Goal: Task Accomplishment & Management: Complete application form

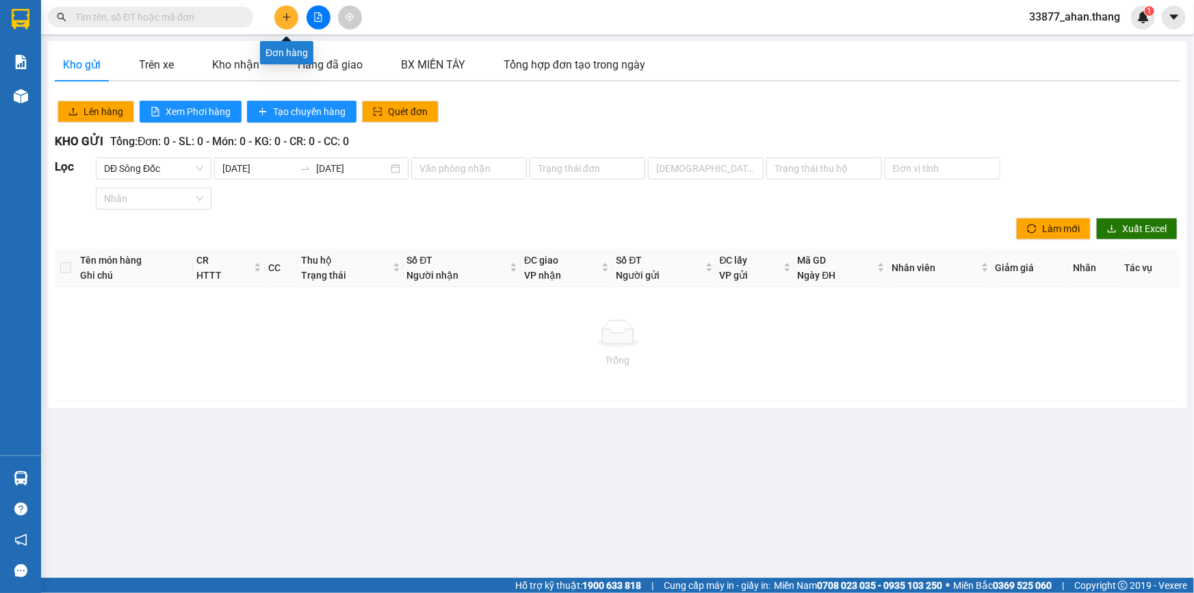
click at [287, 17] on icon "plus" at bounding box center [287, 16] width 8 height 1
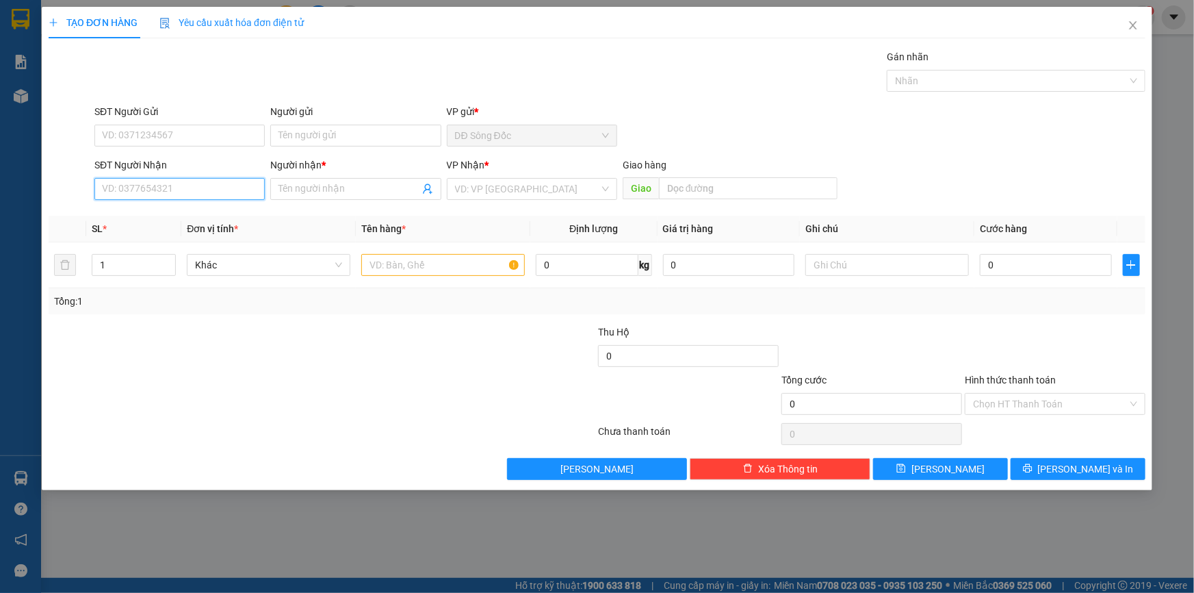
click at [226, 192] on input "SĐT Người Nhận" at bounding box center [179, 189] width 170 height 22
type input "0385747723"
click at [348, 181] on input "Người nhận *" at bounding box center [349, 188] width 140 height 15
type input "CƯỜNG"
click at [557, 186] on input "search" at bounding box center [527, 189] width 144 height 21
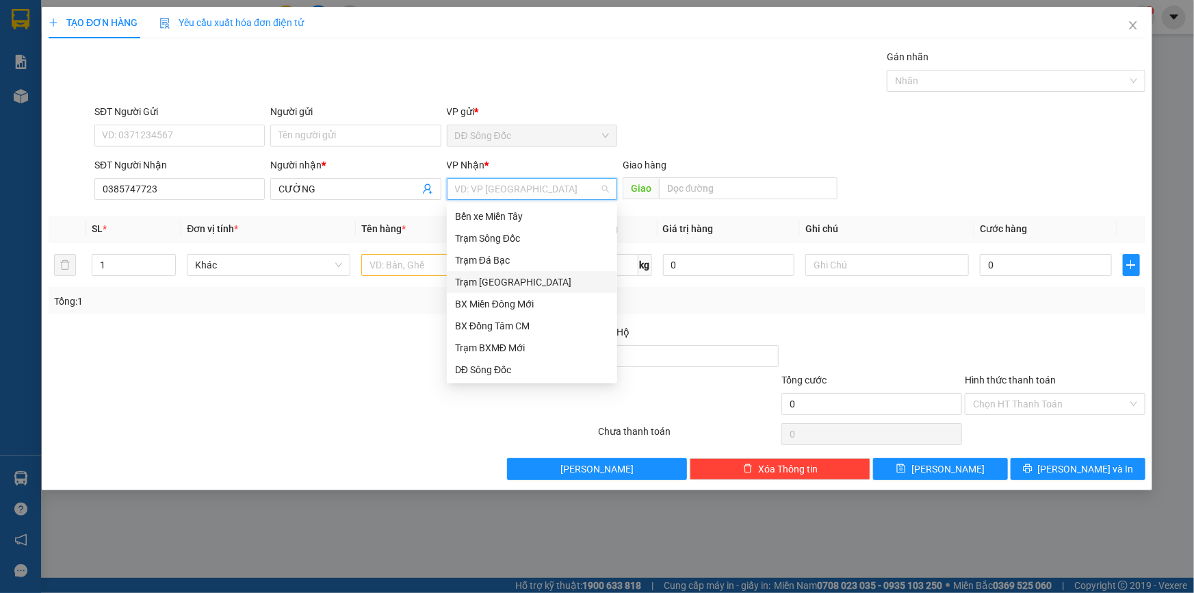
click at [510, 279] on div "Trạm [GEOGRAPHIC_DATA]" at bounding box center [532, 281] width 154 height 15
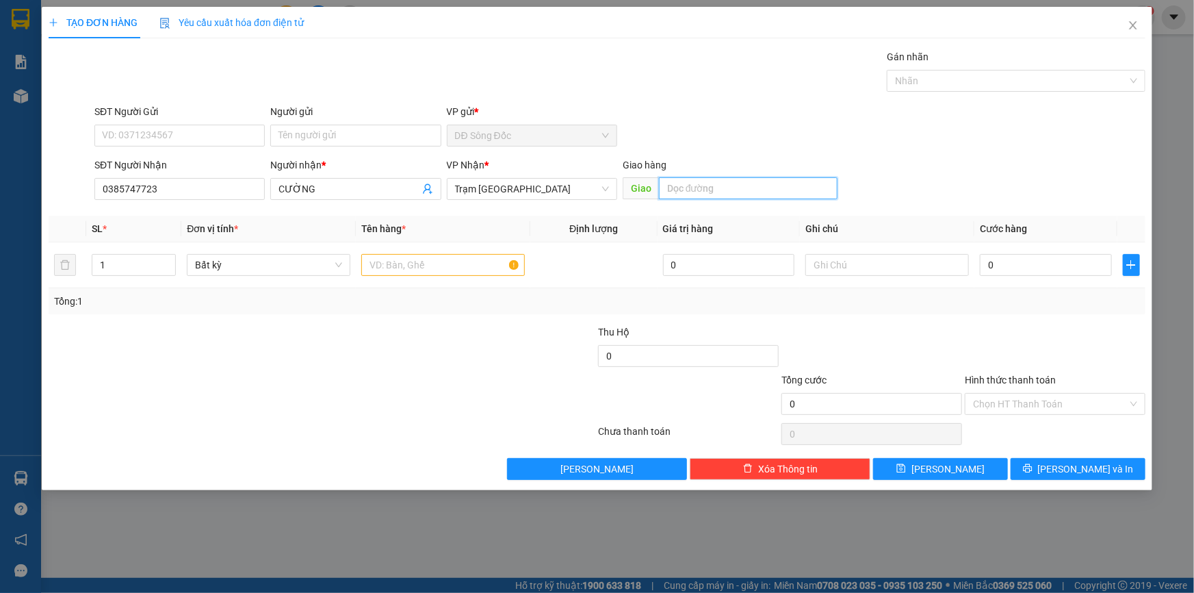
click at [684, 191] on input "text" at bounding box center [748, 188] width 179 height 22
type input "TÂN THẾ HIỆP"
click at [378, 264] on input "text" at bounding box center [443, 265] width 164 height 22
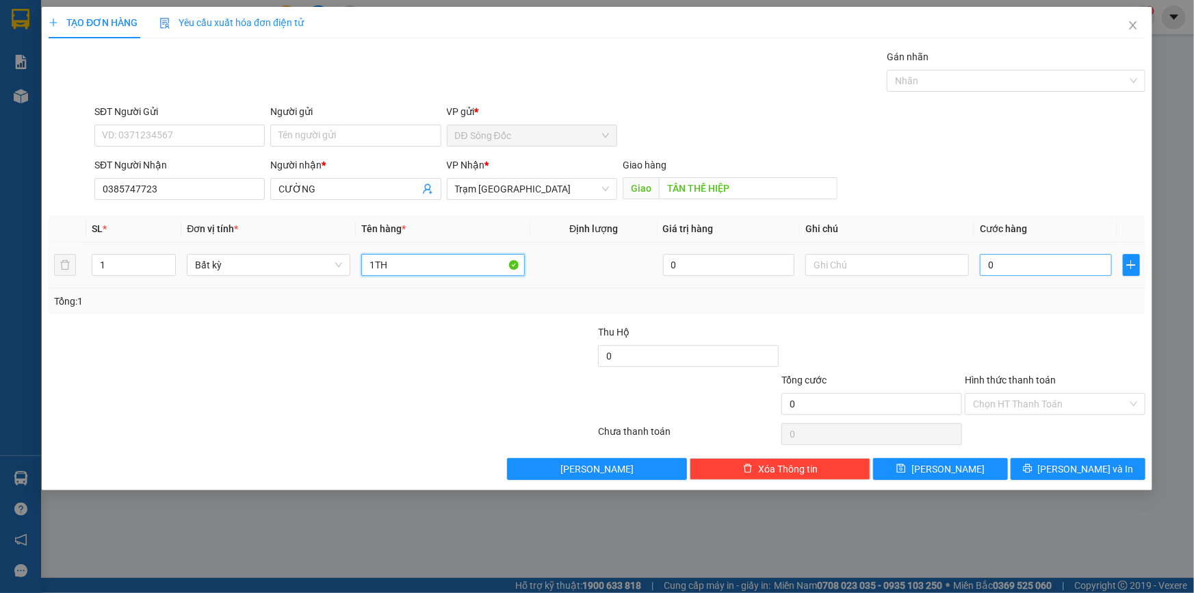
type input "1TH"
click at [1022, 264] on input "0" at bounding box center [1046, 265] width 132 height 22
type input "5"
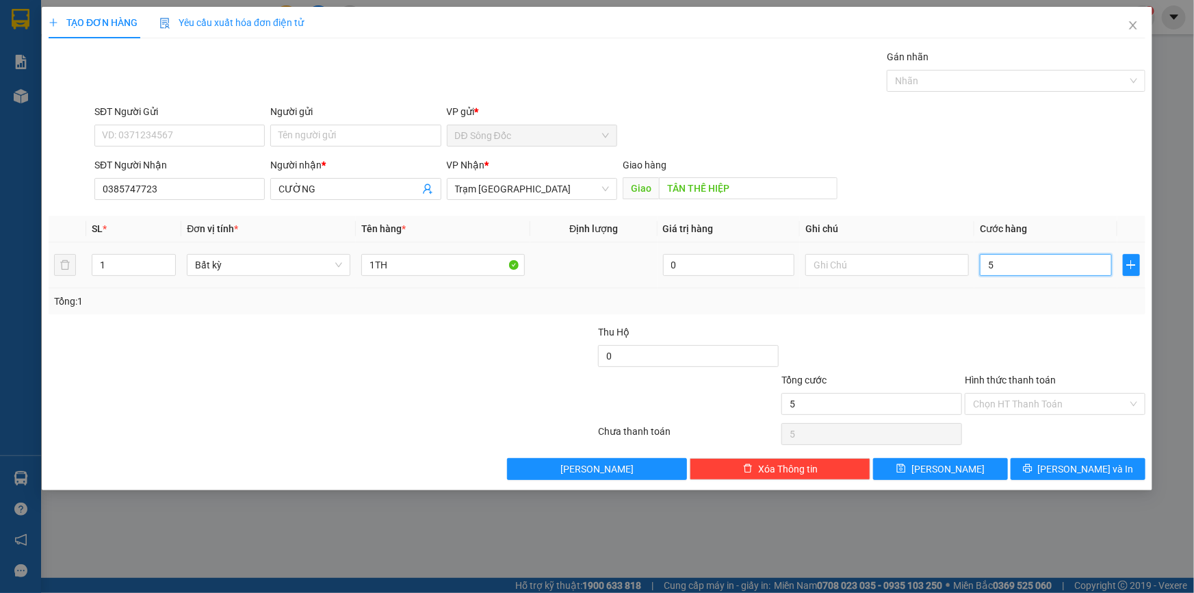
type input "50"
type input "50.000"
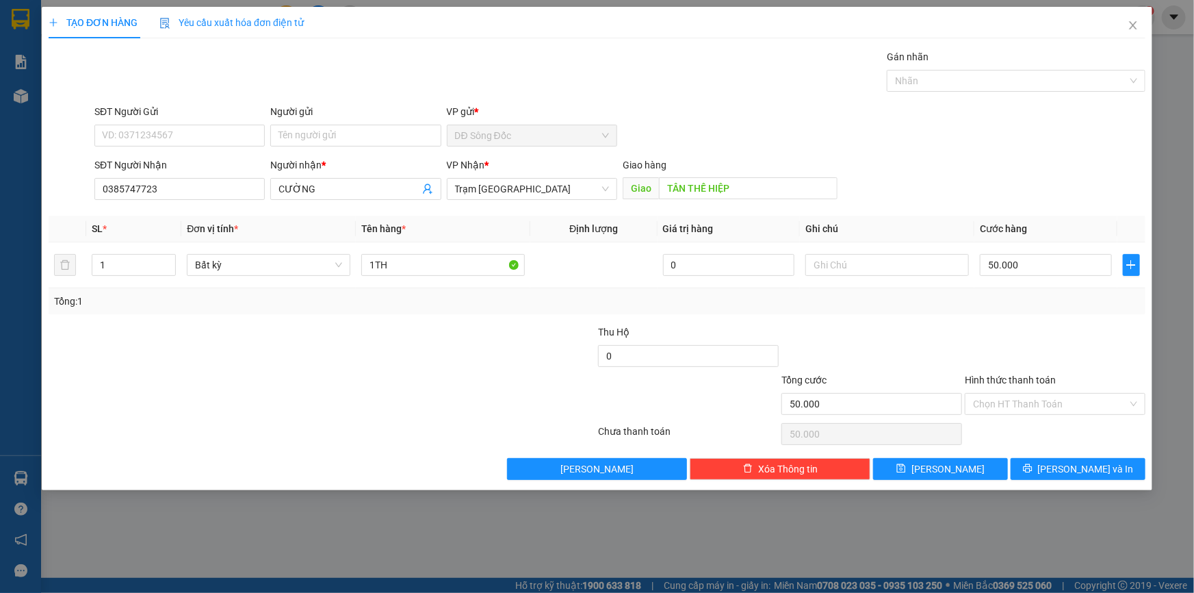
click at [991, 313] on div "Tổng: 1" at bounding box center [597, 301] width 1097 height 26
click at [1054, 401] on input "Hình thức thanh toán" at bounding box center [1050, 404] width 155 height 21
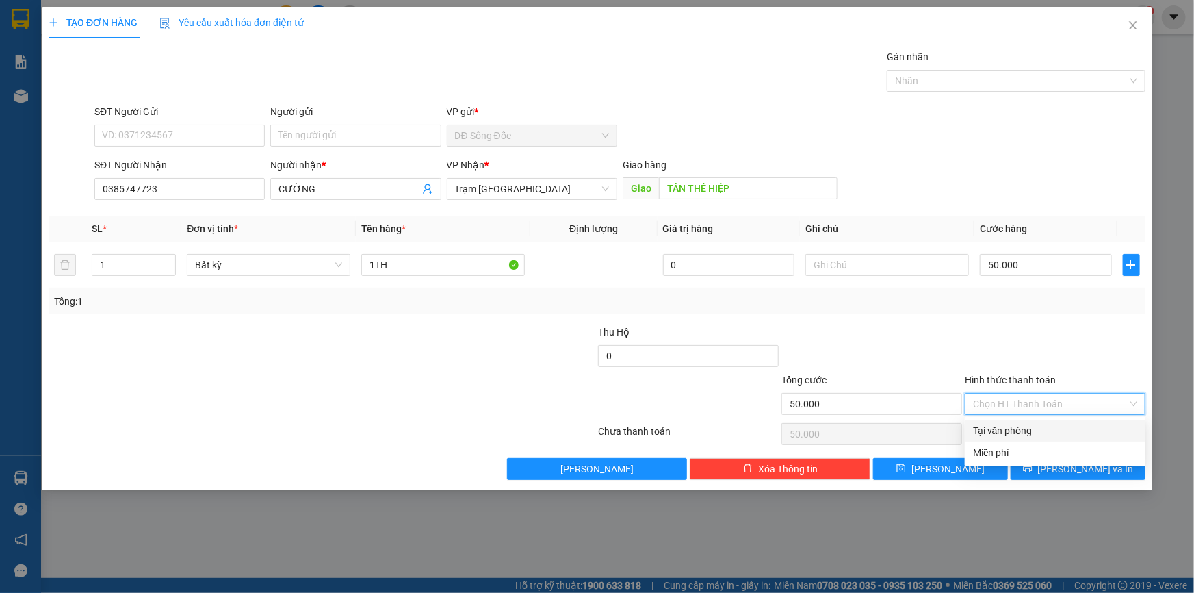
click at [1047, 426] on div "Tại văn phòng" at bounding box center [1055, 430] width 164 height 15
type input "0"
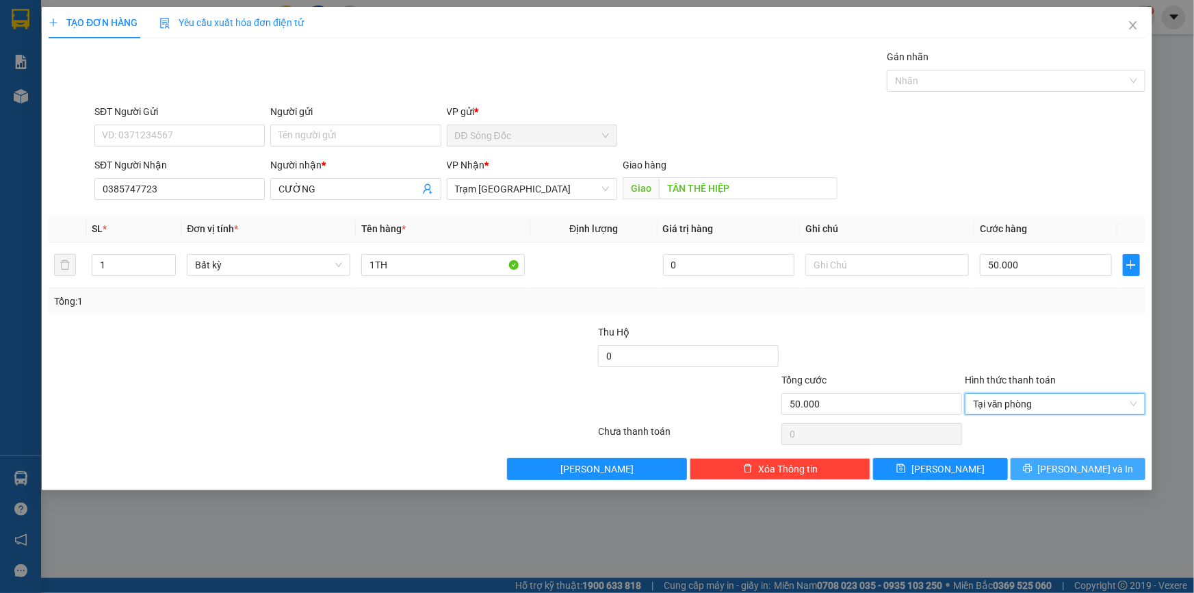
click at [1033, 470] on icon "printer" at bounding box center [1028, 468] width 10 height 10
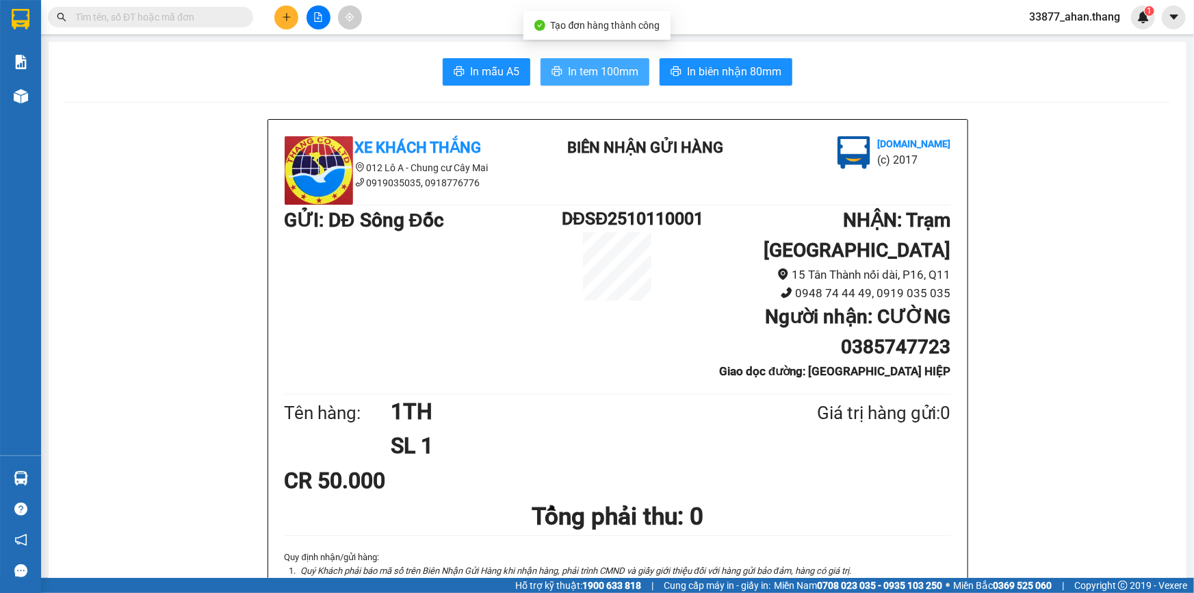
click at [630, 70] on span "In tem 100mm" at bounding box center [603, 71] width 70 height 17
click at [588, 78] on span "In tem 100mm" at bounding box center [603, 71] width 70 height 17
click at [280, 16] on button at bounding box center [286, 17] width 24 height 24
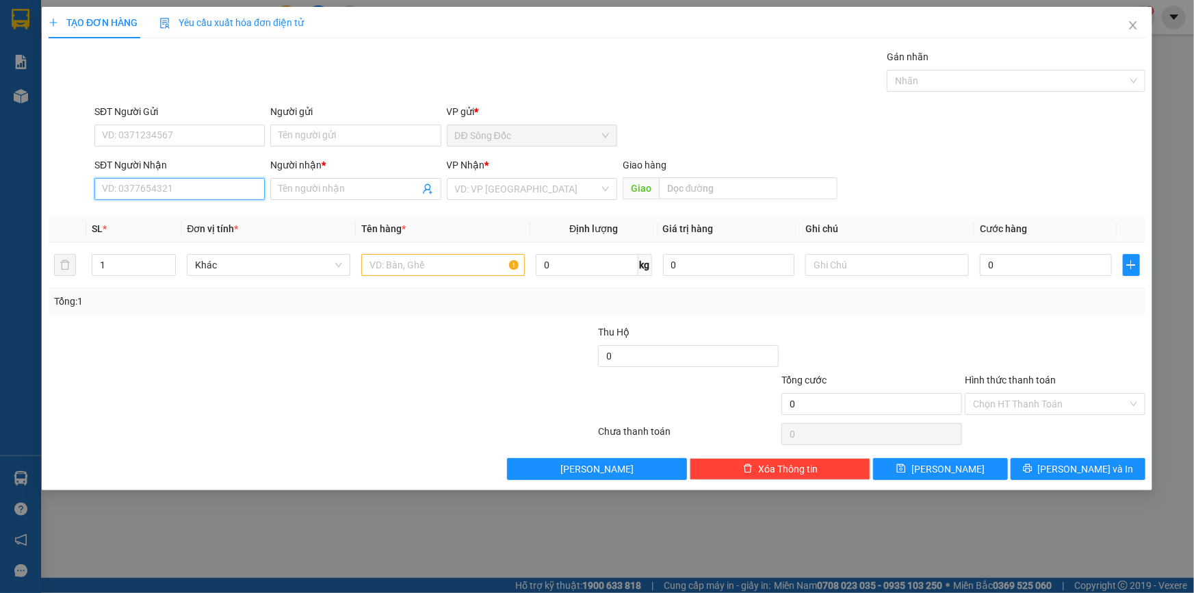
click at [157, 192] on input "SĐT Người Nhận" at bounding box center [179, 189] width 170 height 22
type input "0909912629"
click at [308, 192] on input "Người nhận *" at bounding box center [349, 188] width 140 height 15
type input "HÁ"
click at [464, 200] on div "VP Nhận * VD: VP Sài Gòn" at bounding box center [532, 181] width 170 height 48
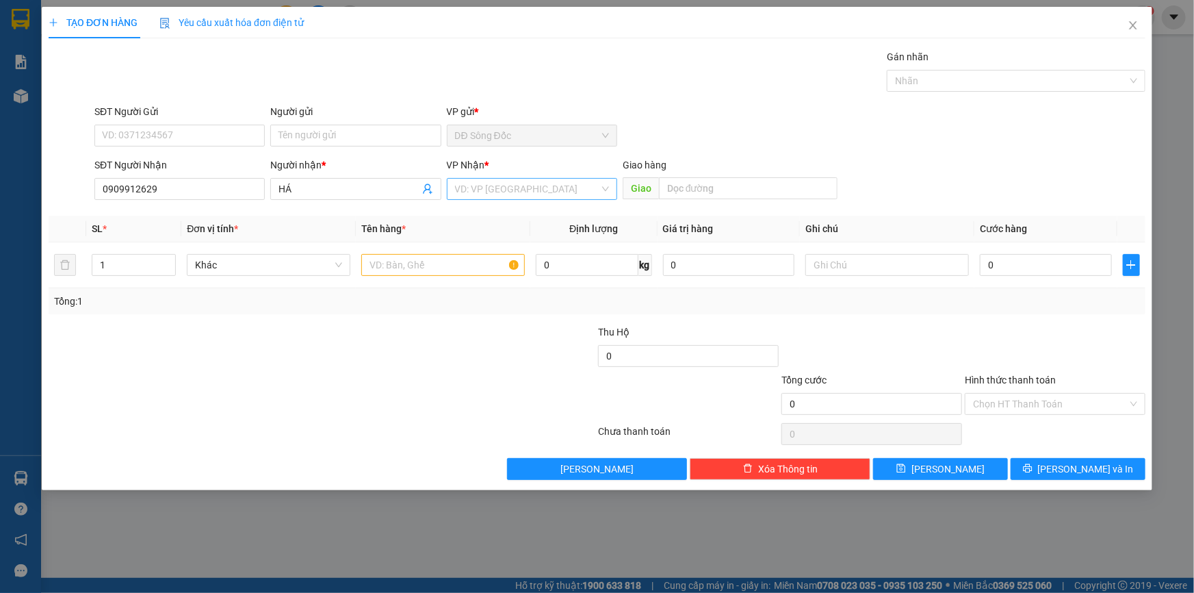
click at [486, 190] on input "search" at bounding box center [527, 189] width 144 height 21
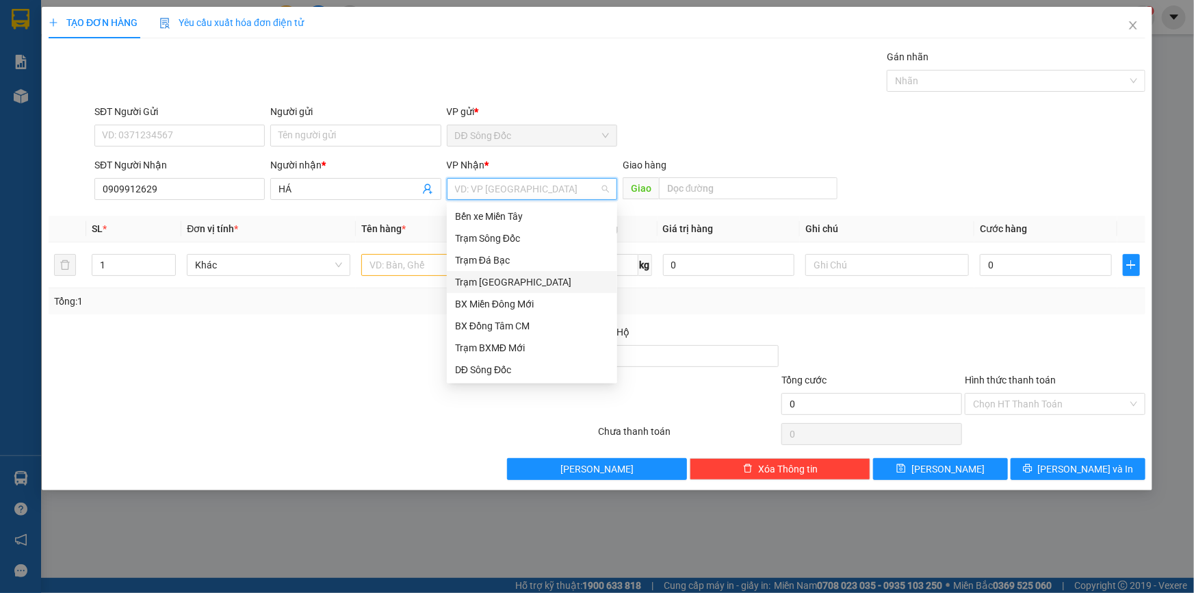
click at [492, 281] on div "Trạm [GEOGRAPHIC_DATA]" at bounding box center [532, 281] width 154 height 15
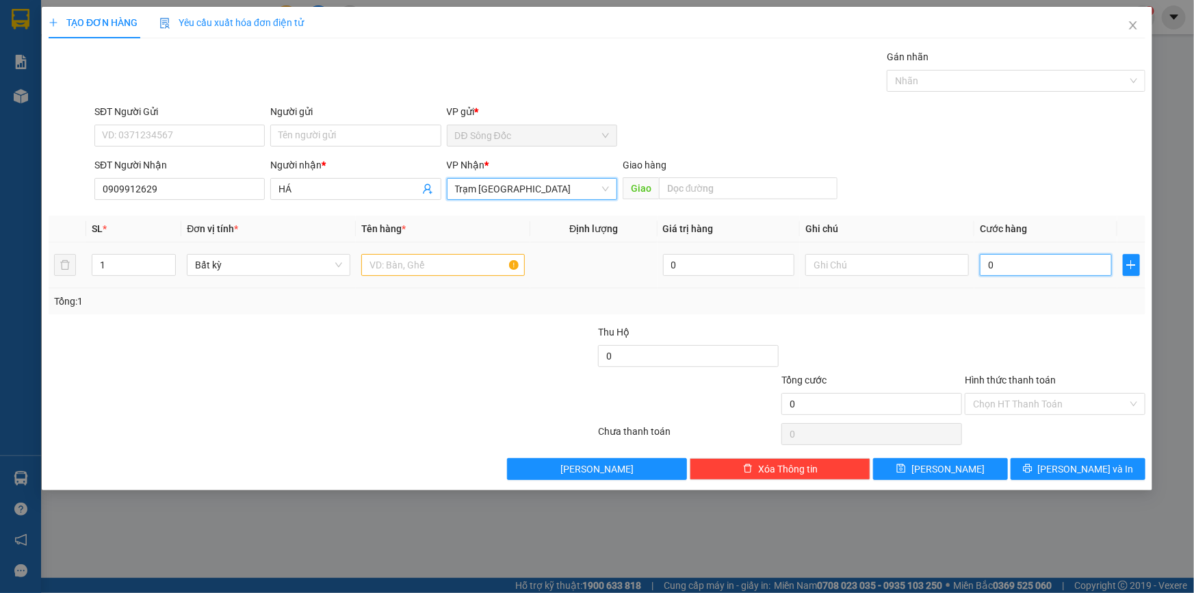
click at [1034, 270] on input "0" at bounding box center [1046, 265] width 132 height 22
type input "6"
type input "60"
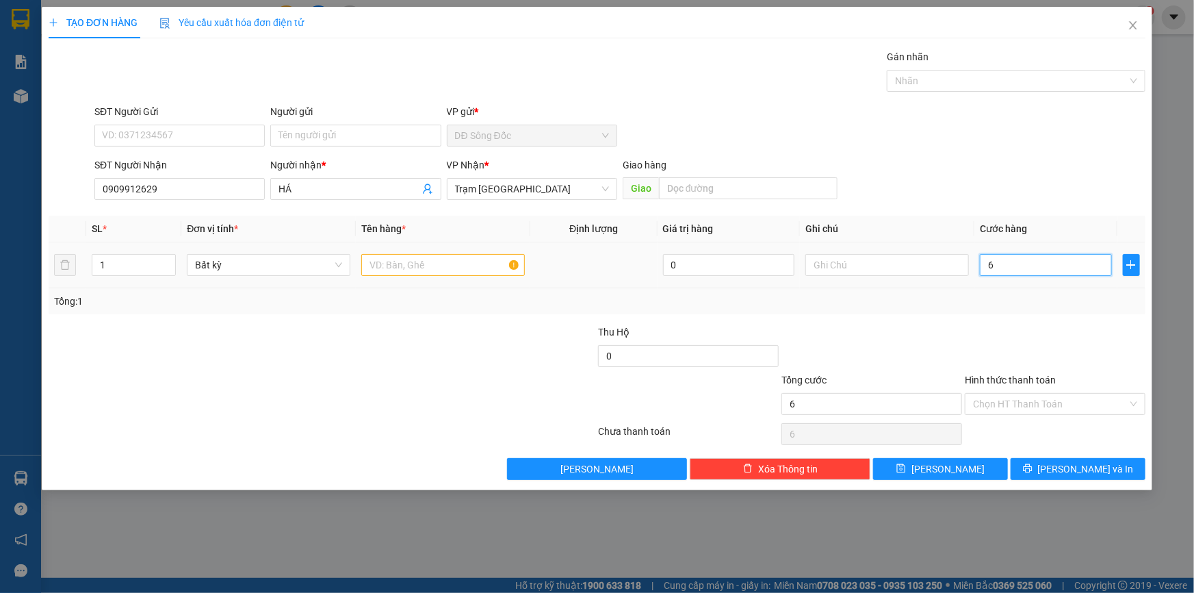
type input "60"
type input "60.000"
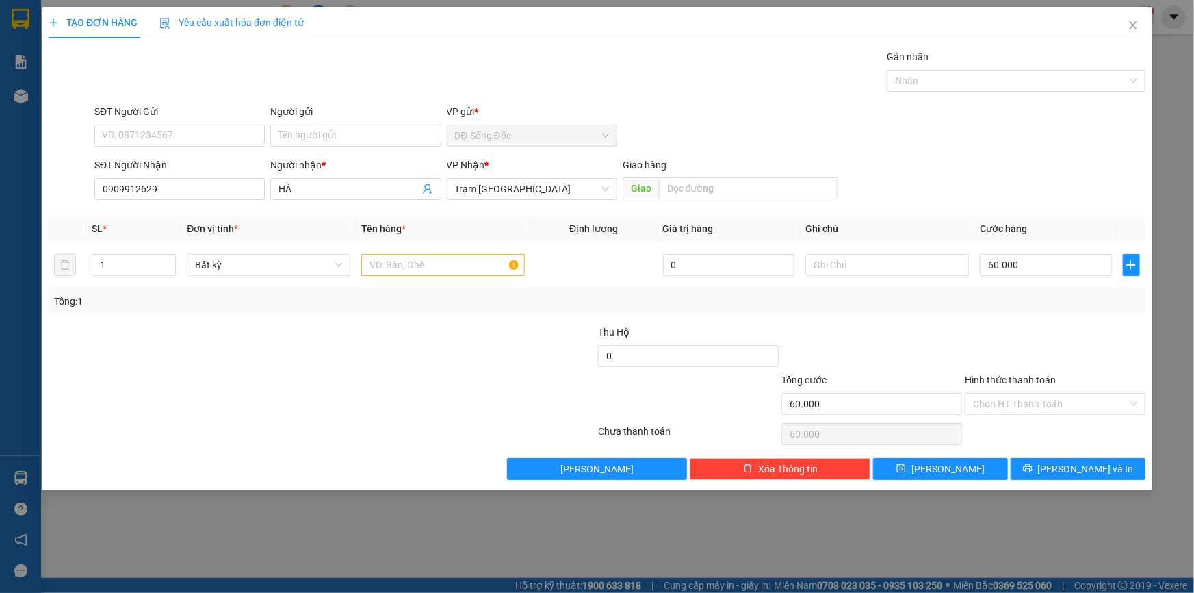
drag, startPoint x: 964, startPoint y: 313, endPoint x: 922, endPoint y: 329, distance: 45.5
click at [964, 313] on div "Transit Pickup Surcharge Ids Transit Deliver Surcharge Ids Transit Deliver Surc…" at bounding box center [597, 264] width 1097 height 431
click at [696, 351] on input "0" at bounding box center [688, 356] width 181 height 22
type input "10.800.000"
click at [1033, 465] on icon "printer" at bounding box center [1028, 468] width 10 height 10
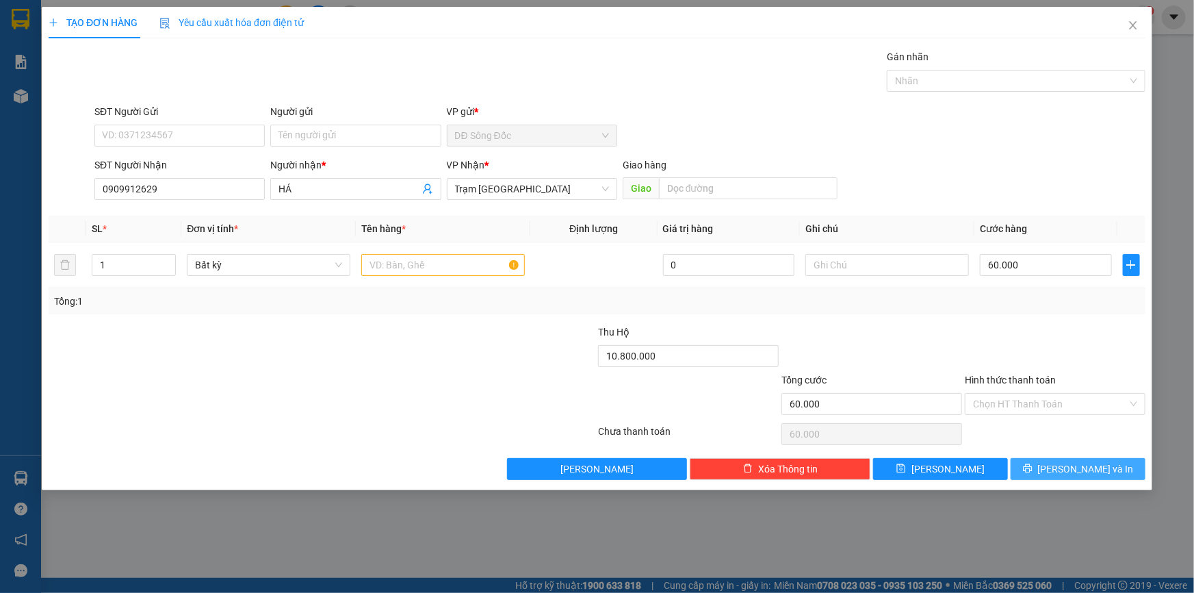
click at [1070, 464] on span "Lưu và In" at bounding box center [1086, 468] width 96 height 15
click at [404, 268] on input "text" at bounding box center [443, 265] width 164 height 22
type input "1BAO"
click at [1075, 475] on span "Lưu và In" at bounding box center [1086, 468] width 96 height 15
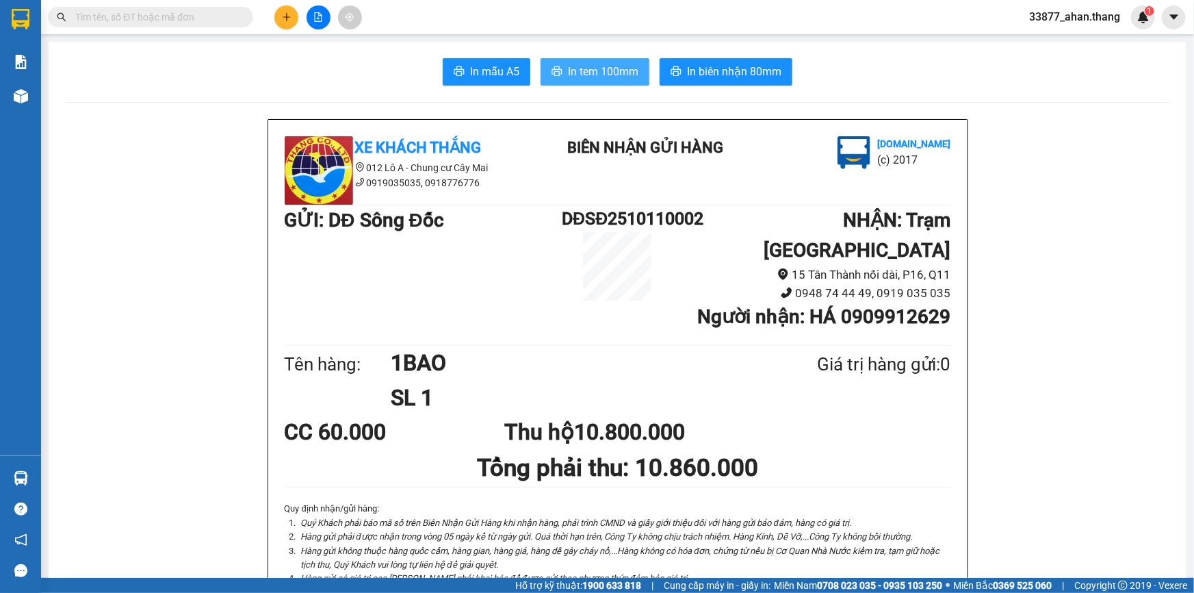
click at [602, 73] on span "In tem 100mm" at bounding box center [603, 71] width 70 height 17
click at [290, 26] on button at bounding box center [286, 17] width 24 height 24
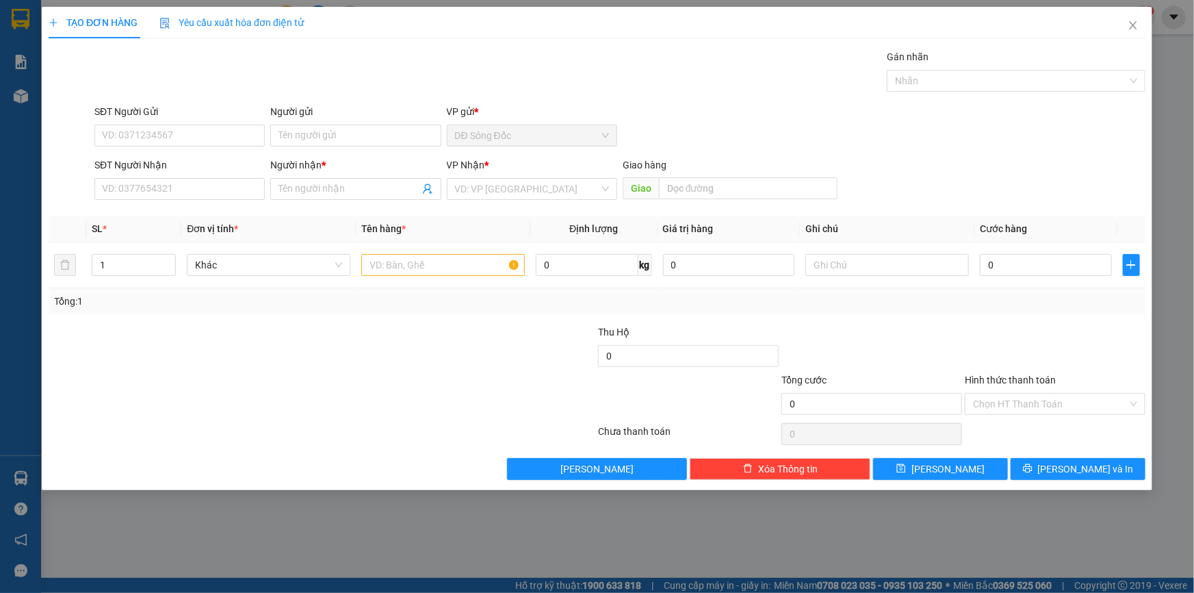
click at [173, 201] on div "SĐT Người Nhận VD: 0377654321" at bounding box center [179, 181] width 170 height 48
click at [177, 192] on input "SĐT Người Nhận" at bounding box center [179, 189] width 170 height 22
type input "0911780847"
click at [292, 185] on input "Người nhận *" at bounding box center [349, 188] width 140 height 15
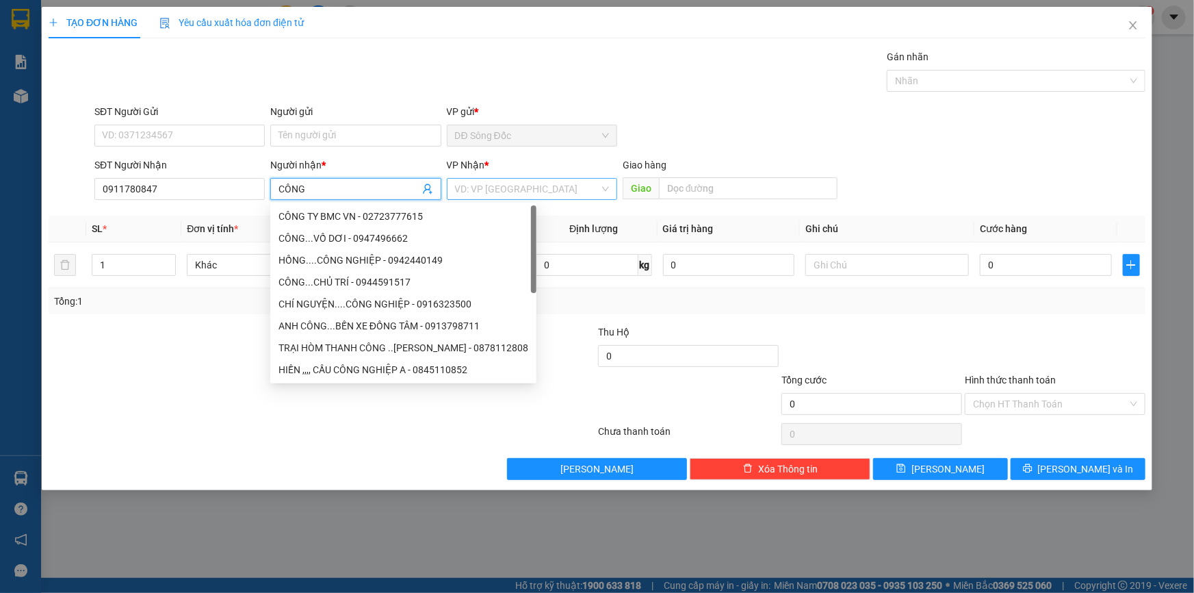
type input "CÔNG"
click at [516, 188] on input "search" at bounding box center [527, 189] width 144 height 21
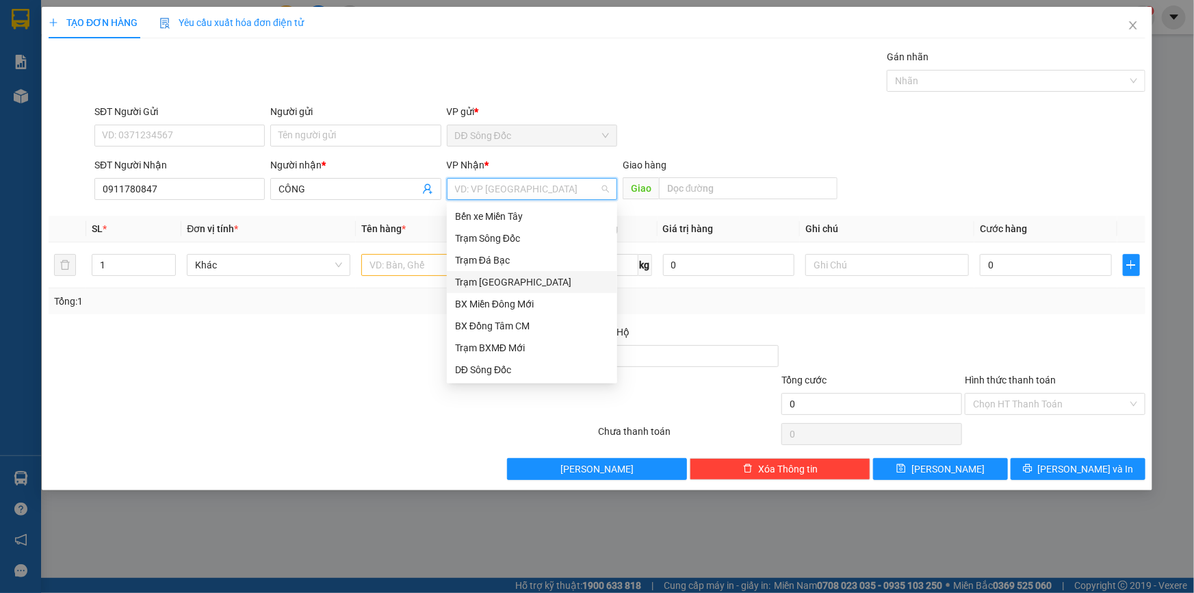
click at [501, 277] on div "Trạm [GEOGRAPHIC_DATA]" at bounding box center [532, 281] width 154 height 15
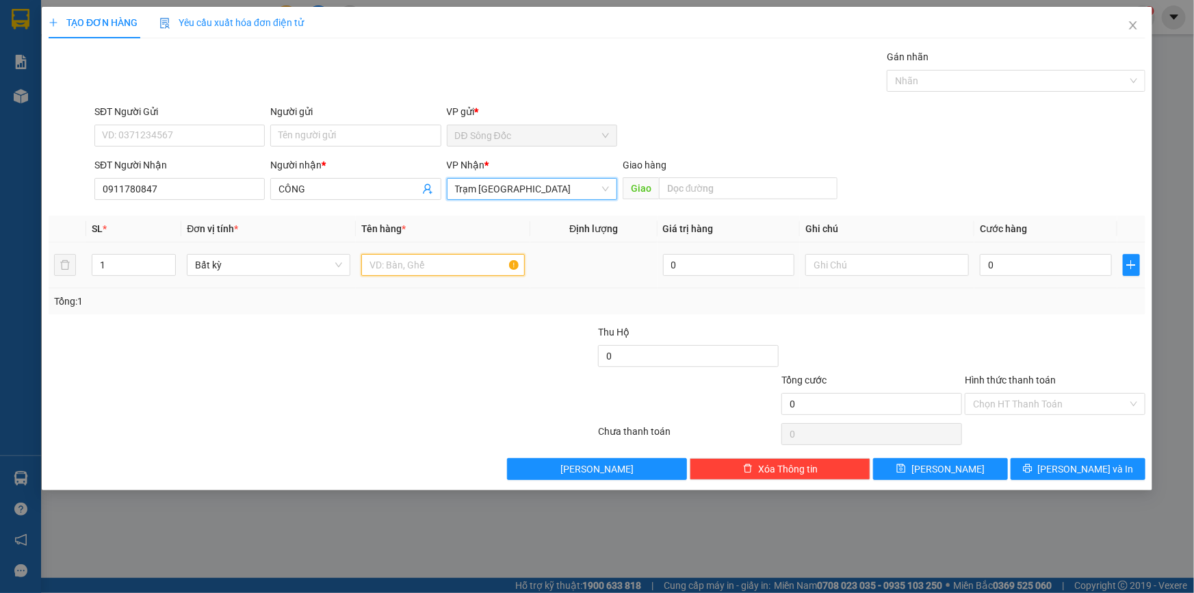
click at [383, 260] on input "text" at bounding box center [443, 265] width 164 height 22
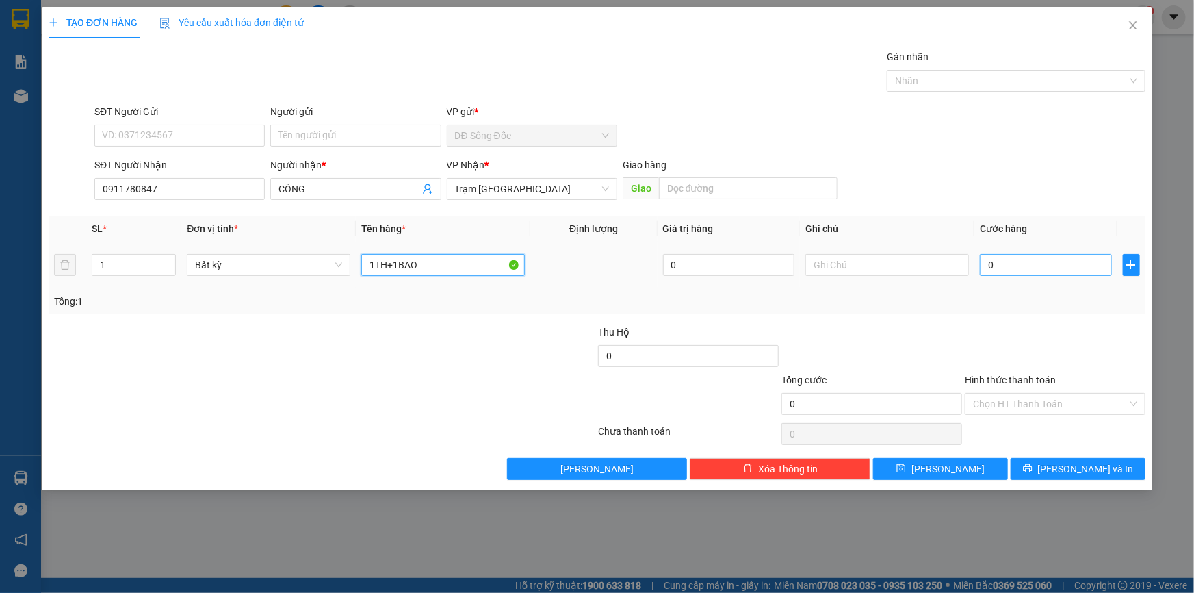
type input "1TH+1BAO"
click at [1016, 255] on input "0" at bounding box center [1046, 265] width 132 height 22
type input "1"
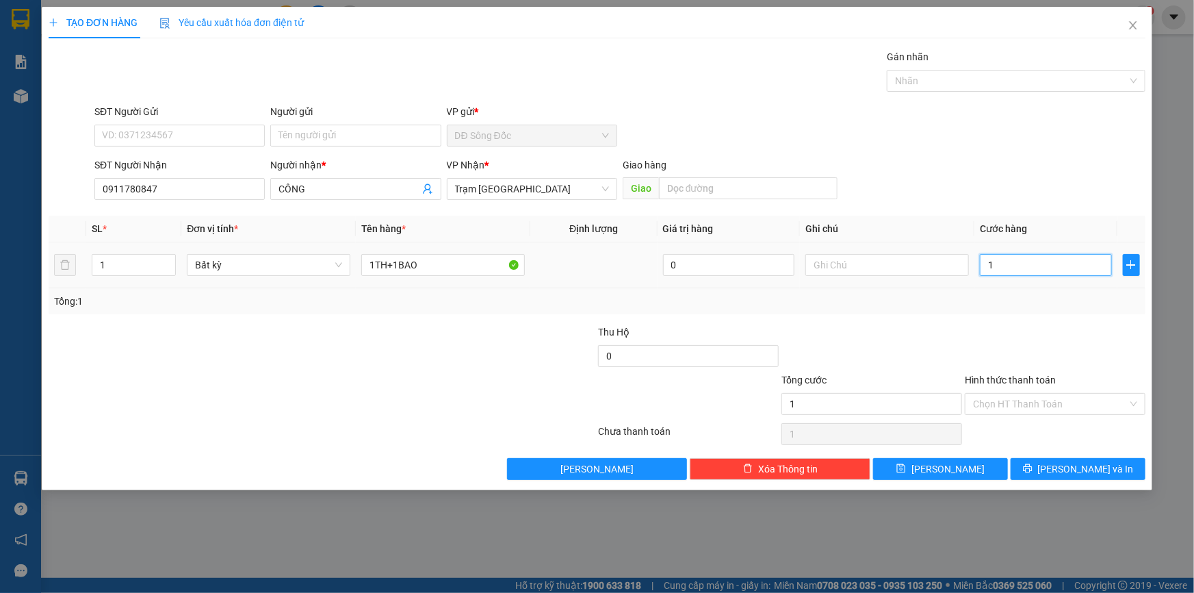
type input "10"
type input "100"
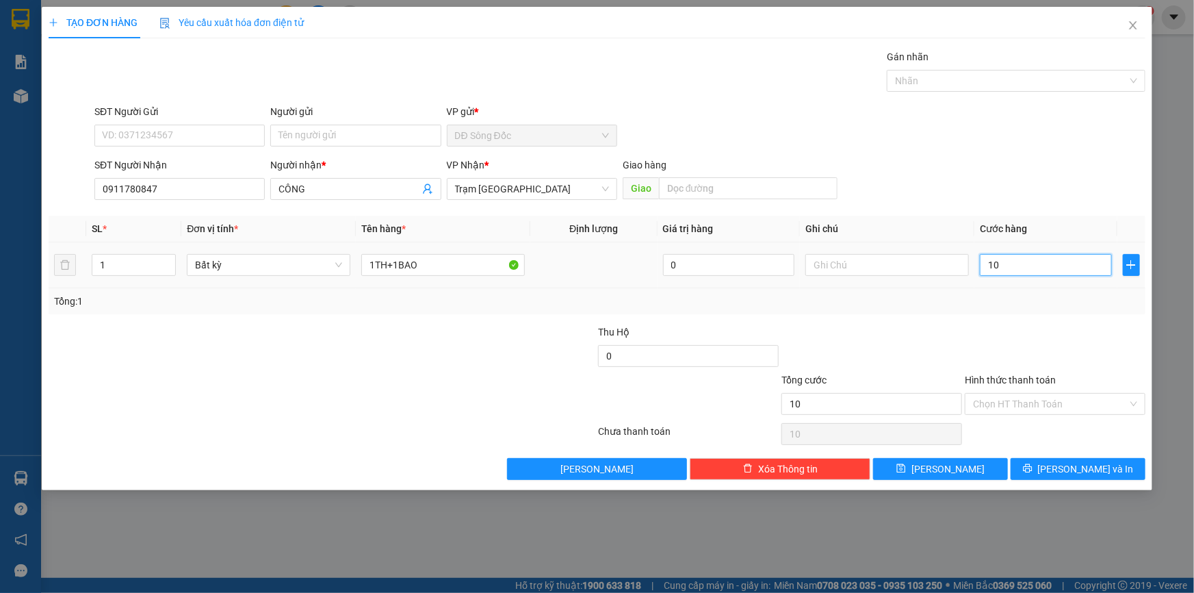
type input "100"
type input "100.000"
click at [746, 292] on div "Tổng: 1" at bounding box center [597, 301] width 1097 height 26
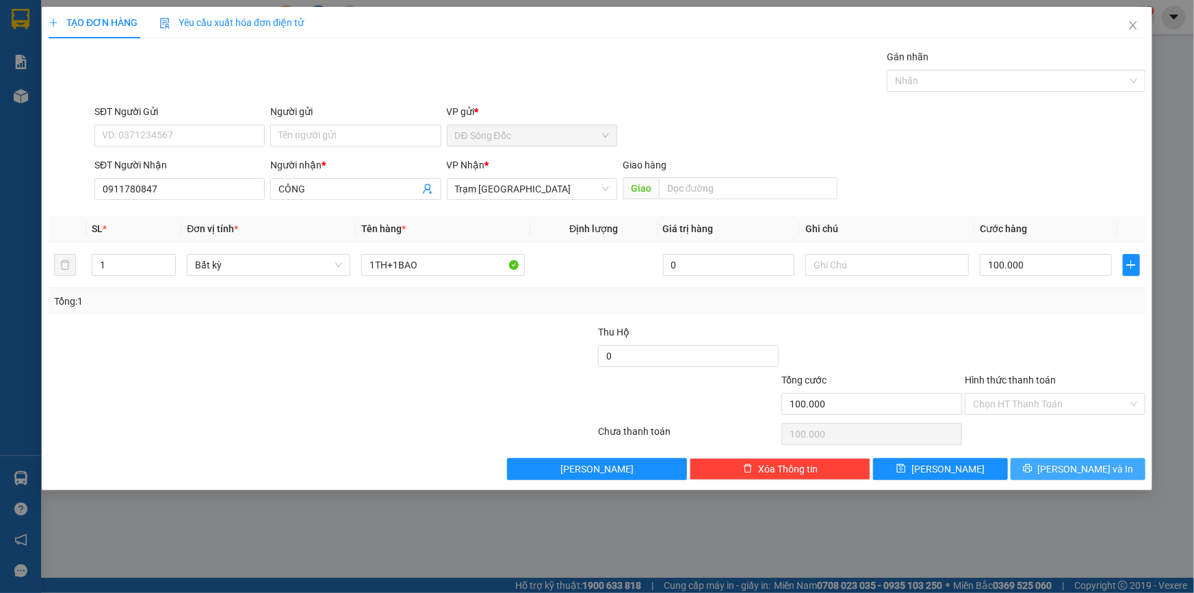
click at [1072, 473] on span "Lưu và In" at bounding box center [1086, 468] width 96 height 15
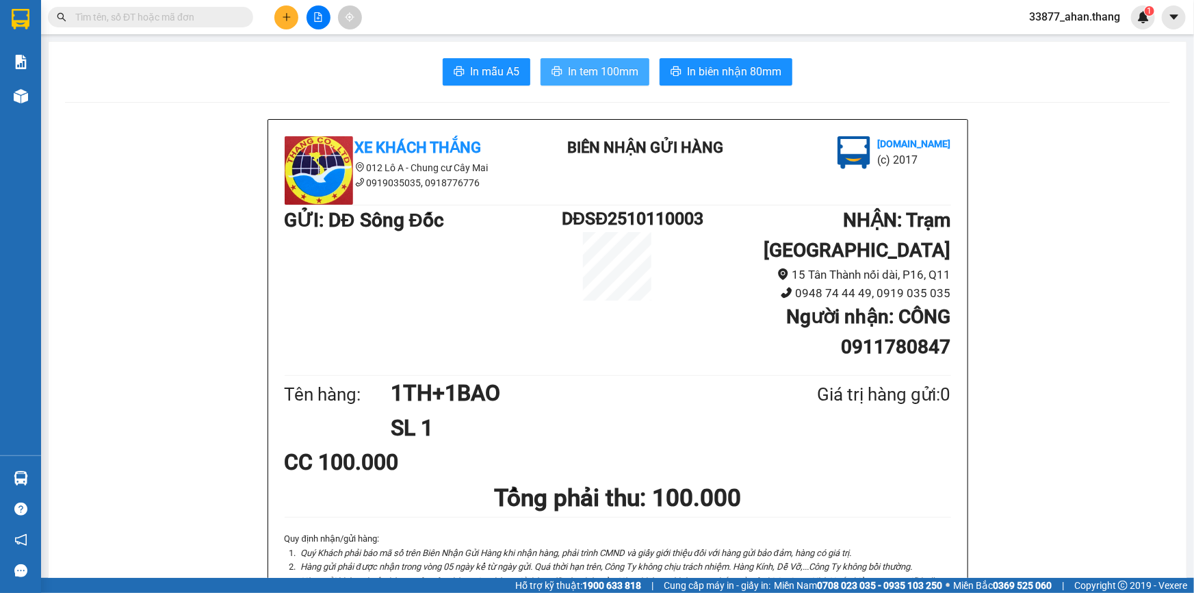
click at [591, 67] on span "In tem 100mm" at bounding box center [603, 71] width 70 height 17
click at [283, 17] on icon "plus" at bounding box center [287, 16] width 8 height 1
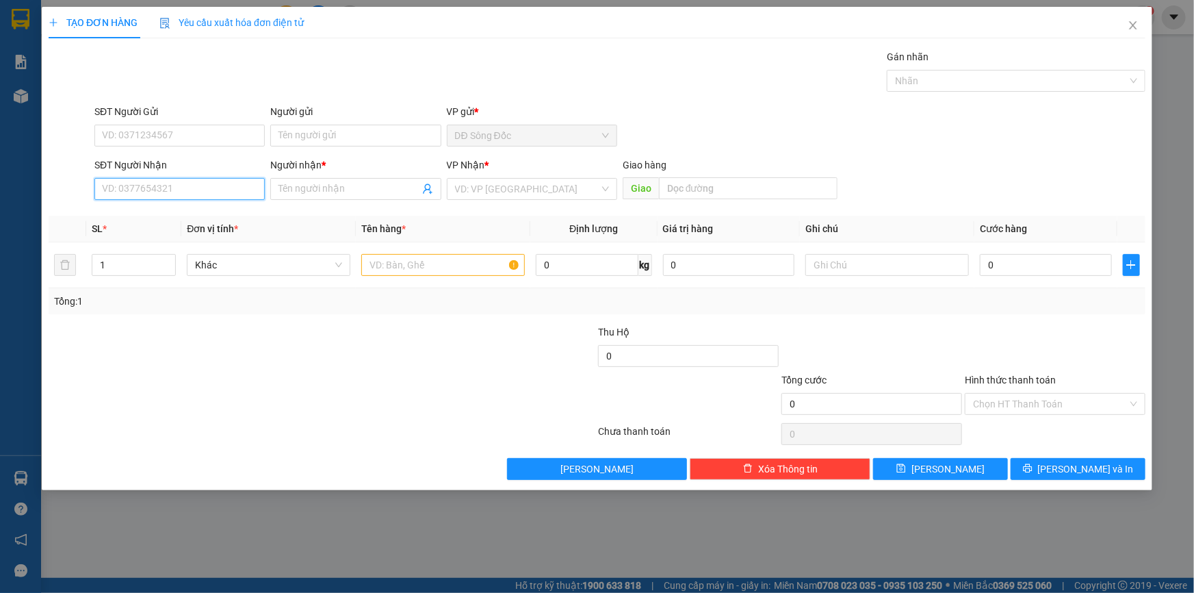
click at [166, 186] on input "SĐT Người Nhận" at bounding box center [179, 189] width 170 height 22
type input "0989637819"
click at [322, 193] on input "Người nhận *" at bounding box center [349, 188] width 140 height 15
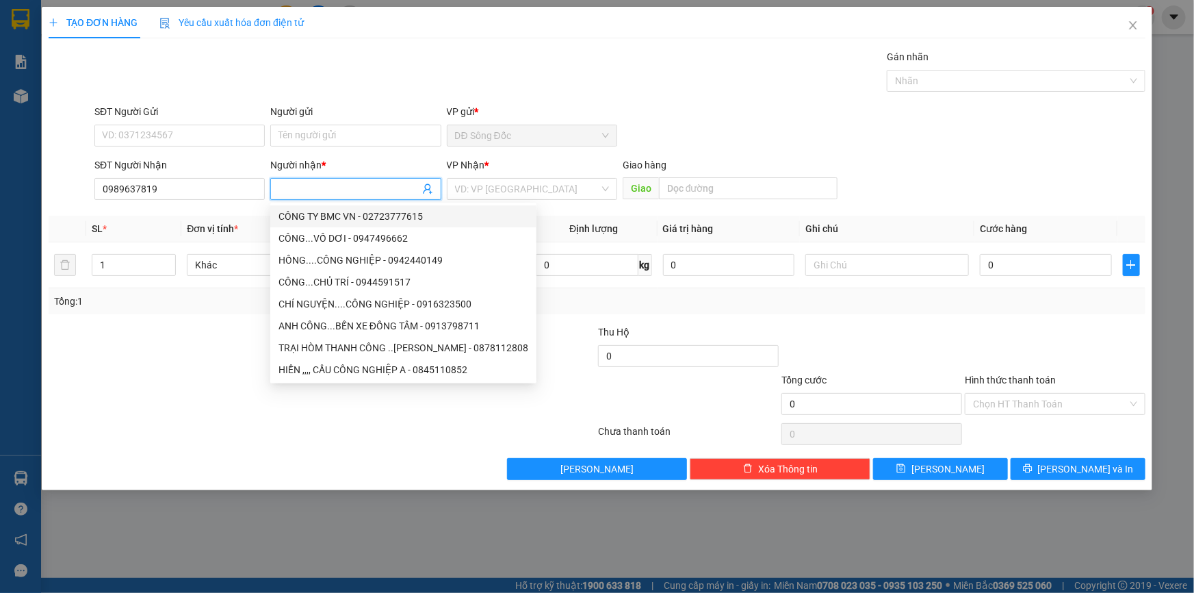
type input "Y"
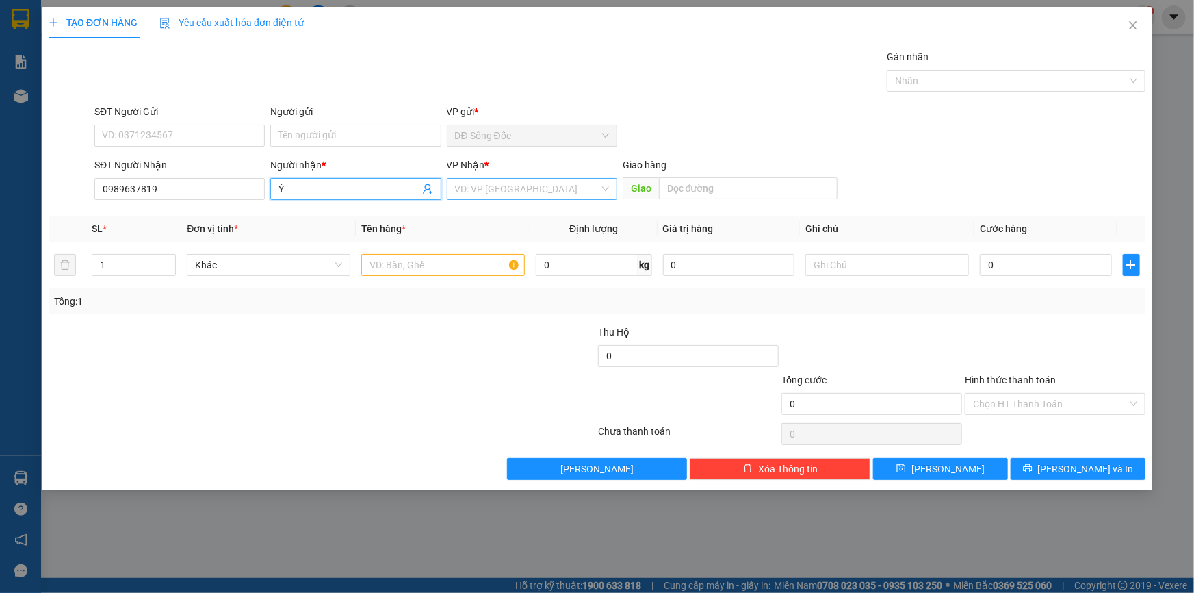
type input "Ý"
click at [493, 179] on input "search" at bounding box center [527, 189] width 144 height 21
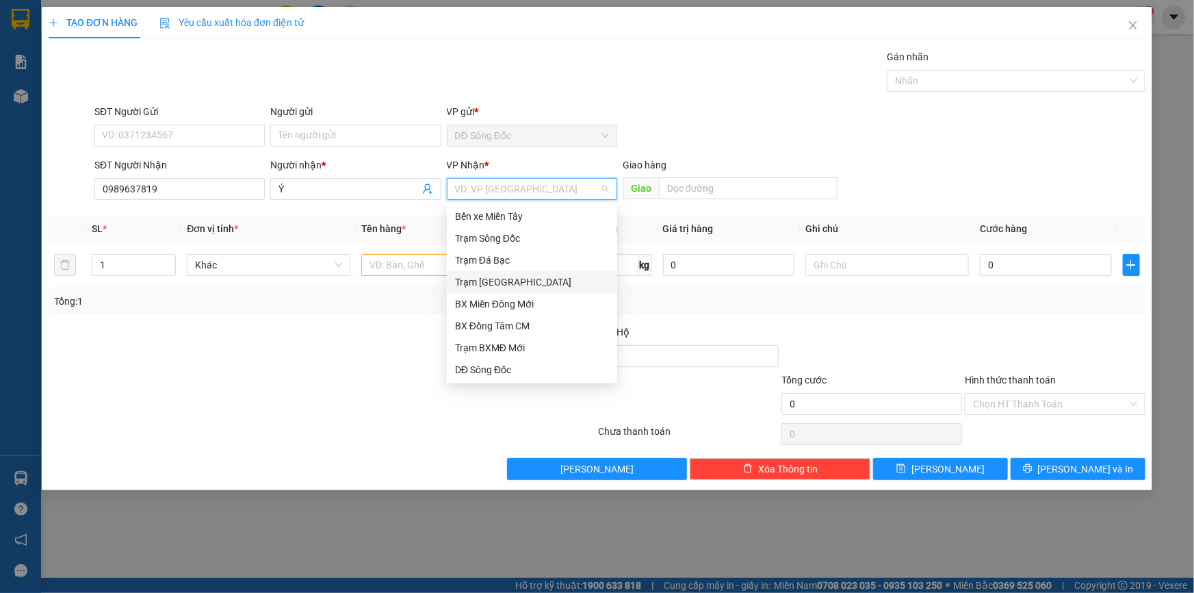
click at [508, 287] on div "Trạm [GEOGRAPHIC_DATA]" at bounding box center [532, 281] width 154 height 15
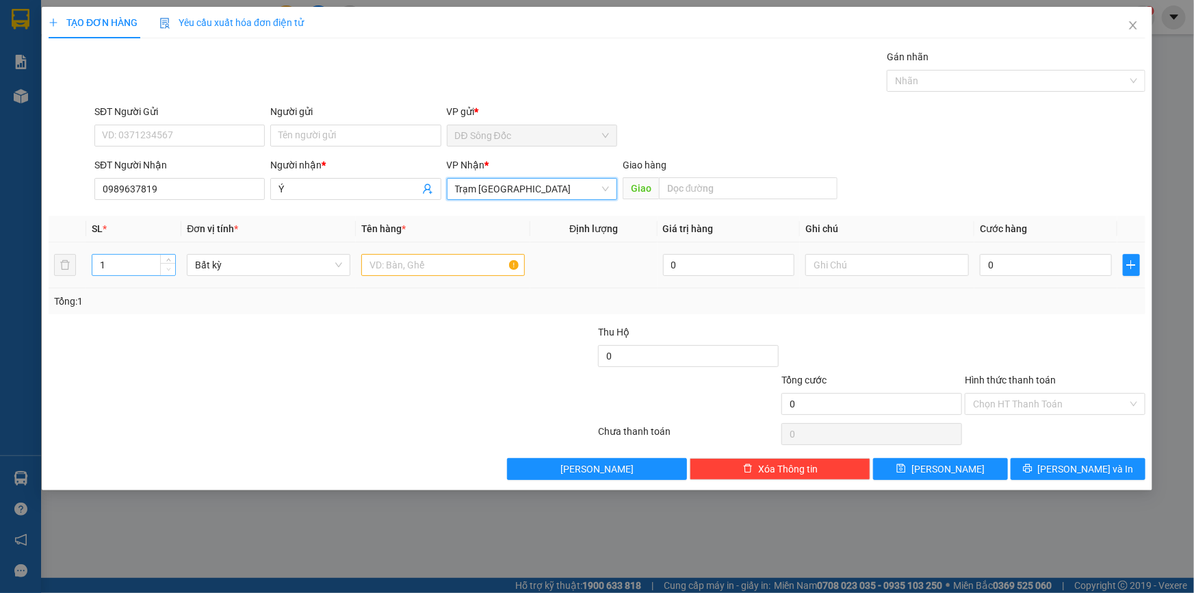
click at [171, 264] on span "Decrease Value" at bounding box center [167, 269] width 15 height 12
click at [173, 263] on span "Decrease Value" at bounding box center [167, 269] width 15 height 12
click at [151, 262] on input "1" at bounding box center [133, 265] width 83 height 21
type input "2"
click at [168, 261] on icon "up" at bounding box center [168, 261] width 5 height 5
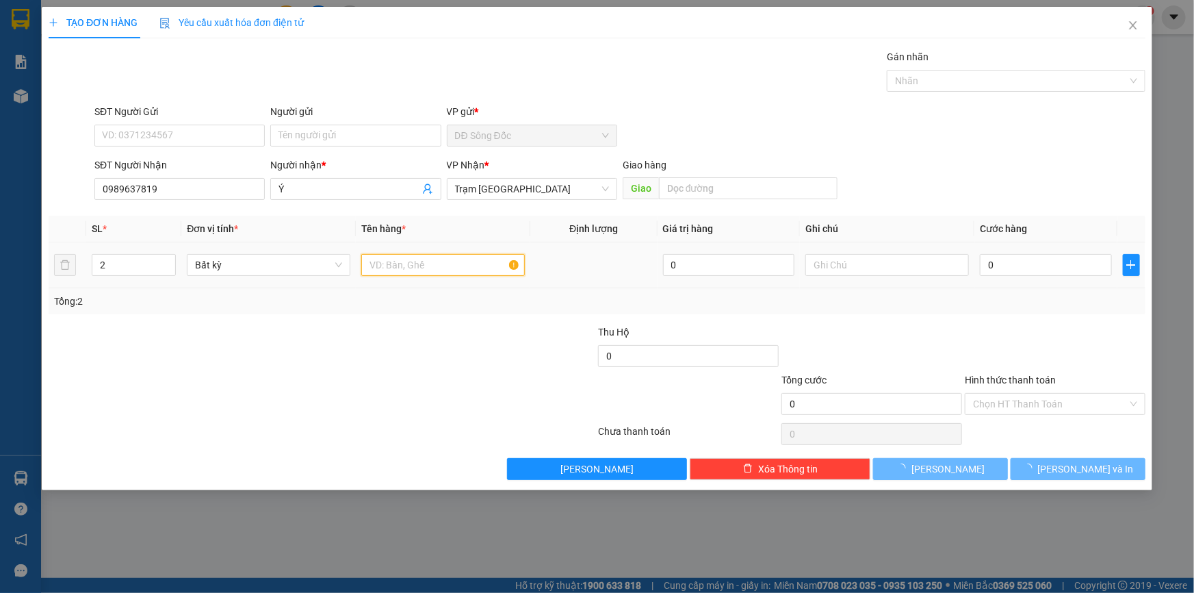
click at [377, 270] on input "text" at bounding box center [443, 265] width 164 height 22
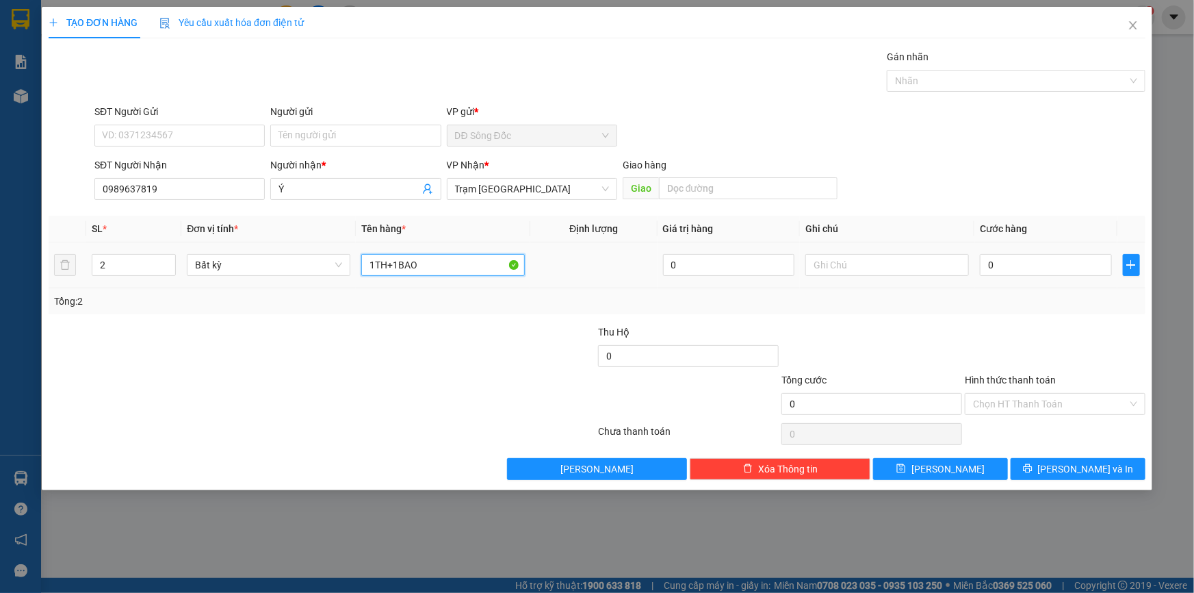
type input "1TH+1BAO"
click at [1020, 251] on div "0" at bounding box center [1046, 264] width 132 height 27
click at [1020, 261] on input "0" at bounding box center [1046, 265] width 132 height 22
type input "1"
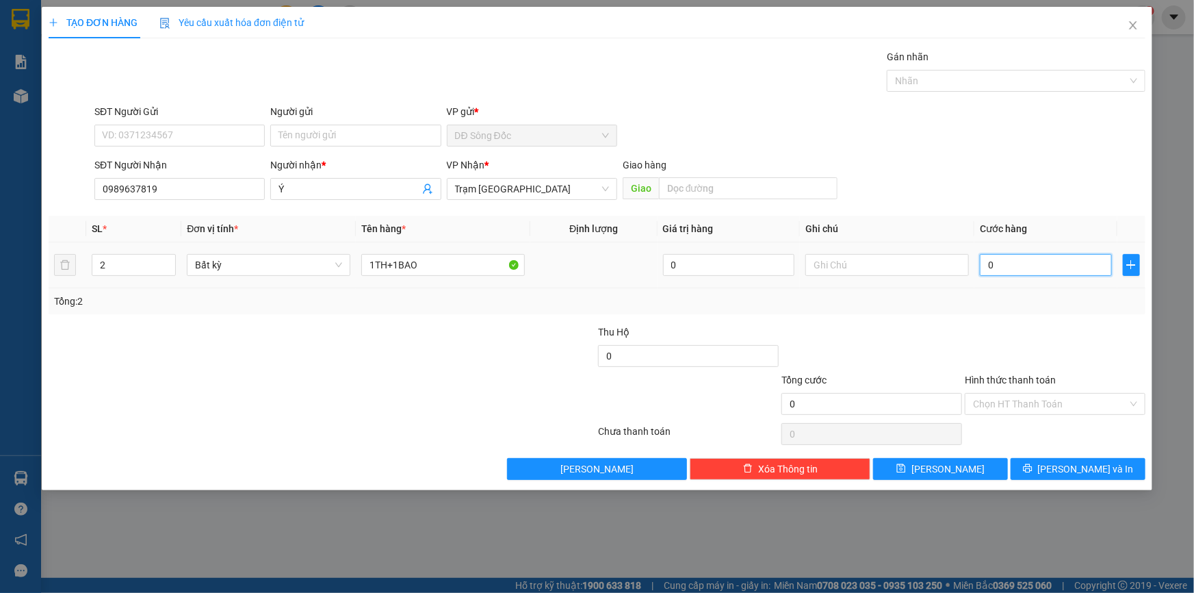
type input "1"
type input "10"
type input "100"
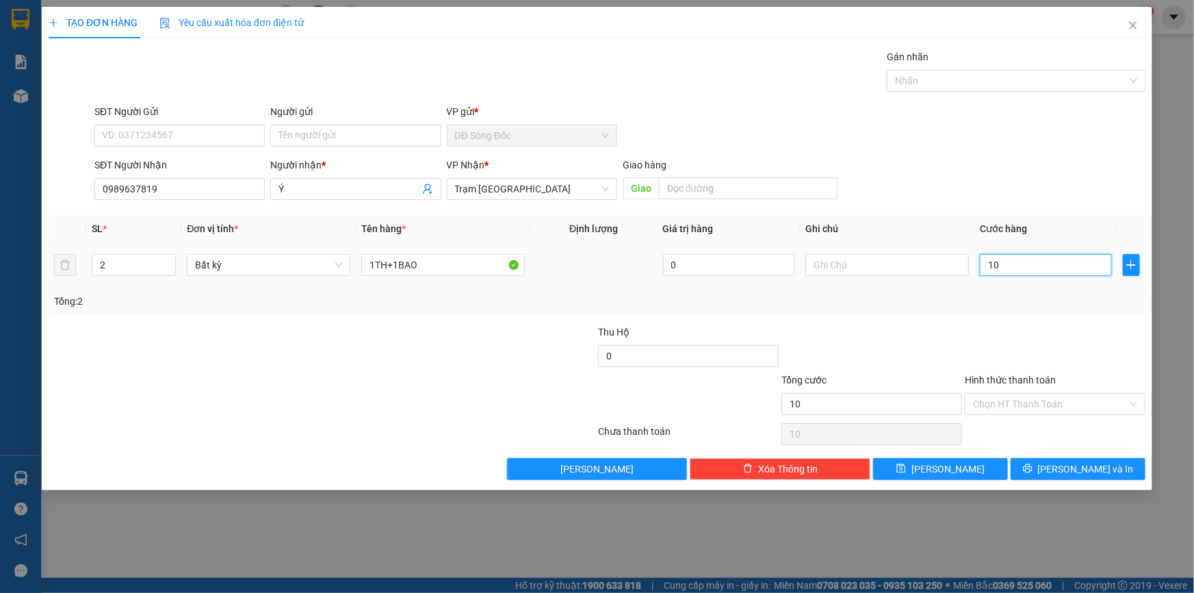
type input "100"
type input "100.000"
click at [1023, 310] on div "Tổng: 2" at bounding box center [597, 301] width 1097 height 26
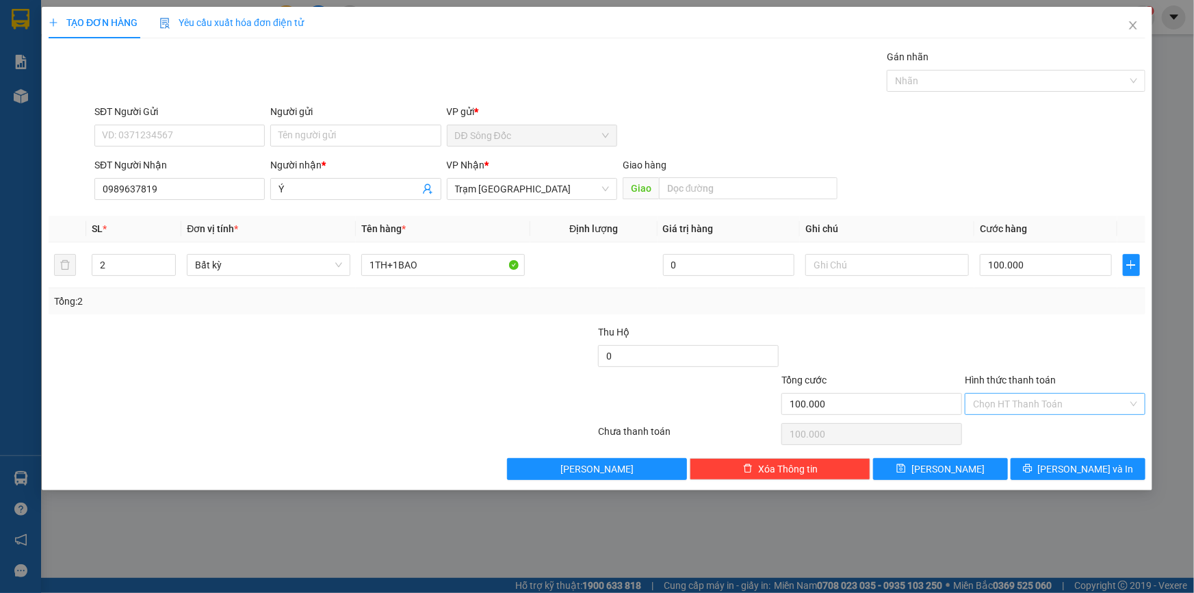
click at [1046, 406] on input "Hình thức thanh toán" at bounding box center [1050, 404] width 155 height 21
click at [1042, 438] on div "Tại văn phòng" at bounding box center [1055, 431] width 181 height 22
type input "0"
click at [1032, 465] on icon "printer" at bounding box center [1027, 468] width 9 height 9
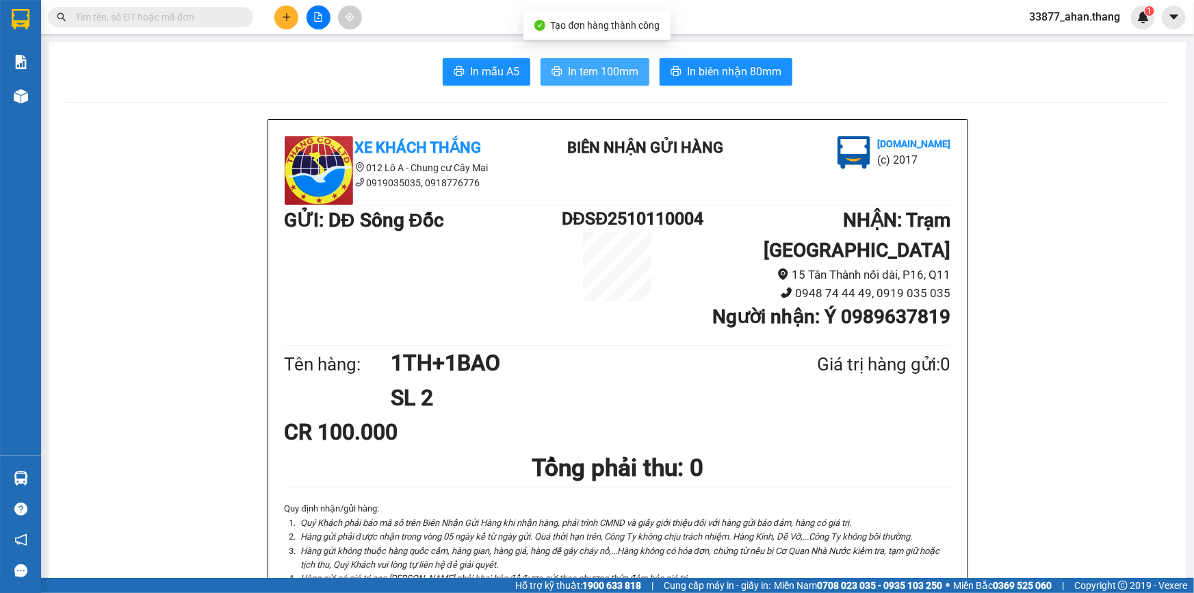
click at [617, 79] on span "In tem 100mm" at bounding box center [603, 71] width 70 height 17
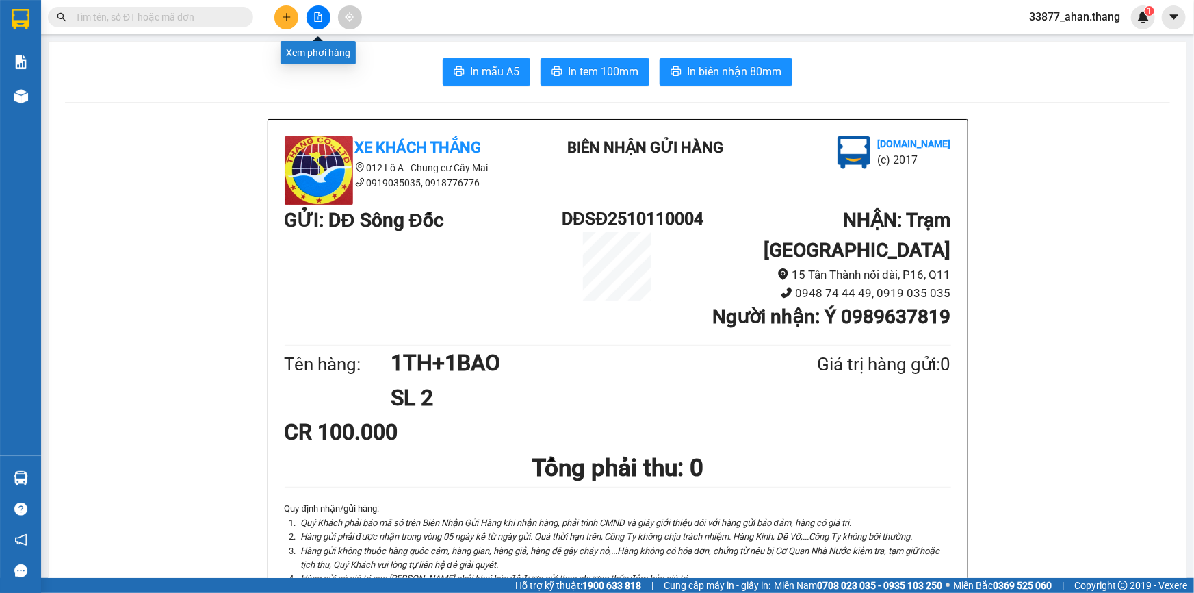
click at [322, 18] on icon "file-add" at bounding box center [318, 17] width 10 height 10
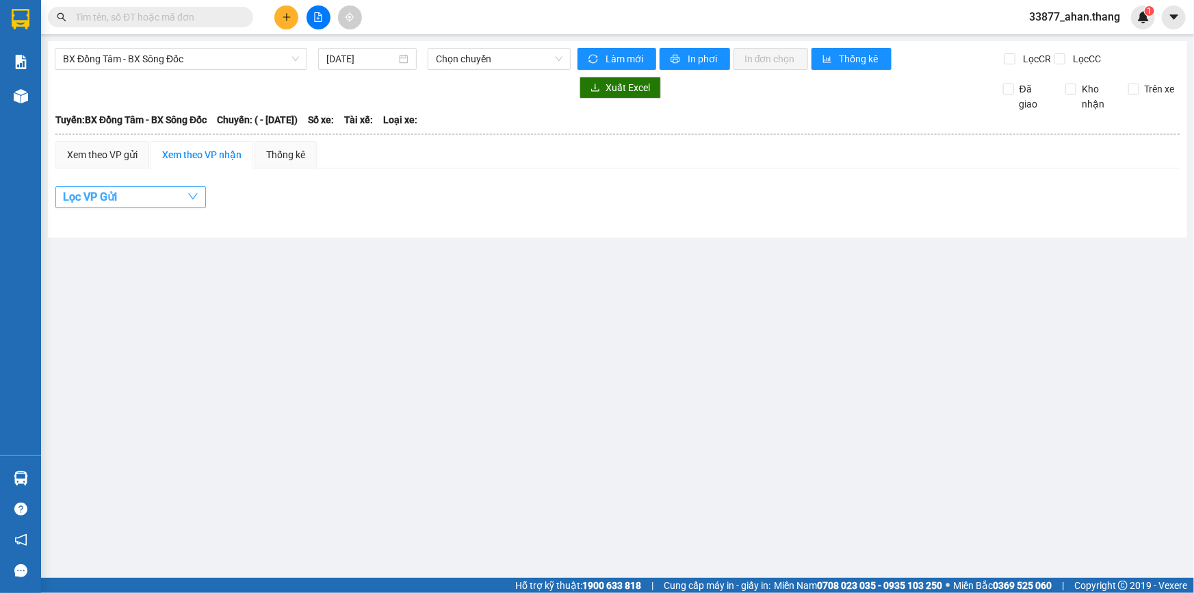
click at [192, 191] on span "button" at bounding box center [193, 196] width 11 height 17
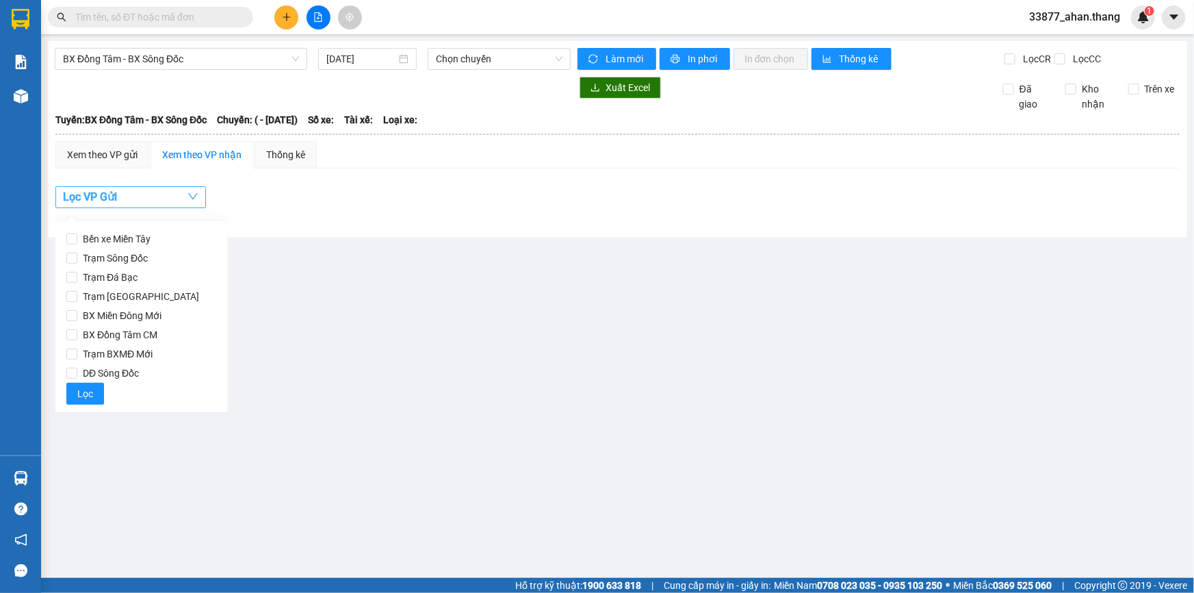
click at [192, 191] on span "button" at bounding box center [193, 196] width 11 height 17
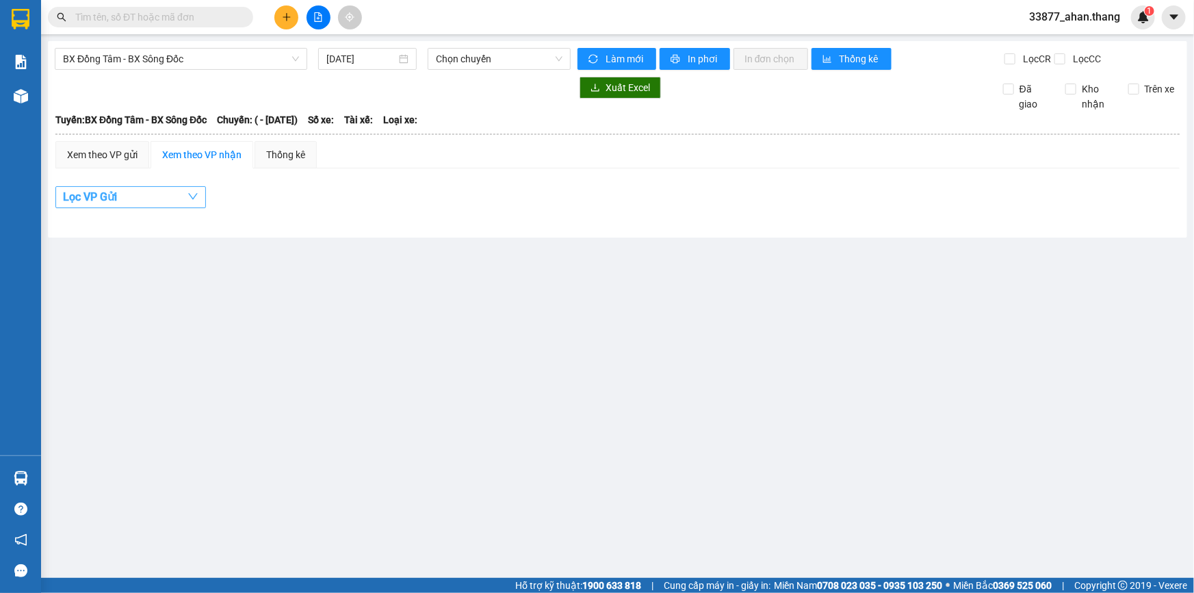
click at [192, 191] on span "button" at bounding box center [193, 196] width 11 height 17
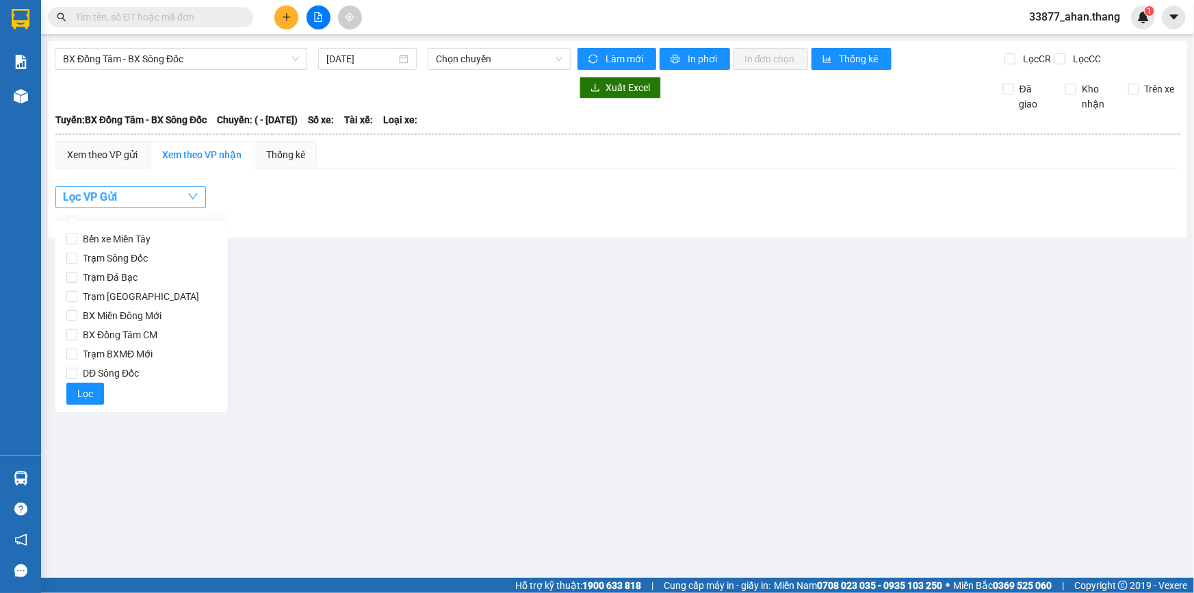
click at [190, 195] on icon "down" at bounding box center [193, 197] width 10 height 6
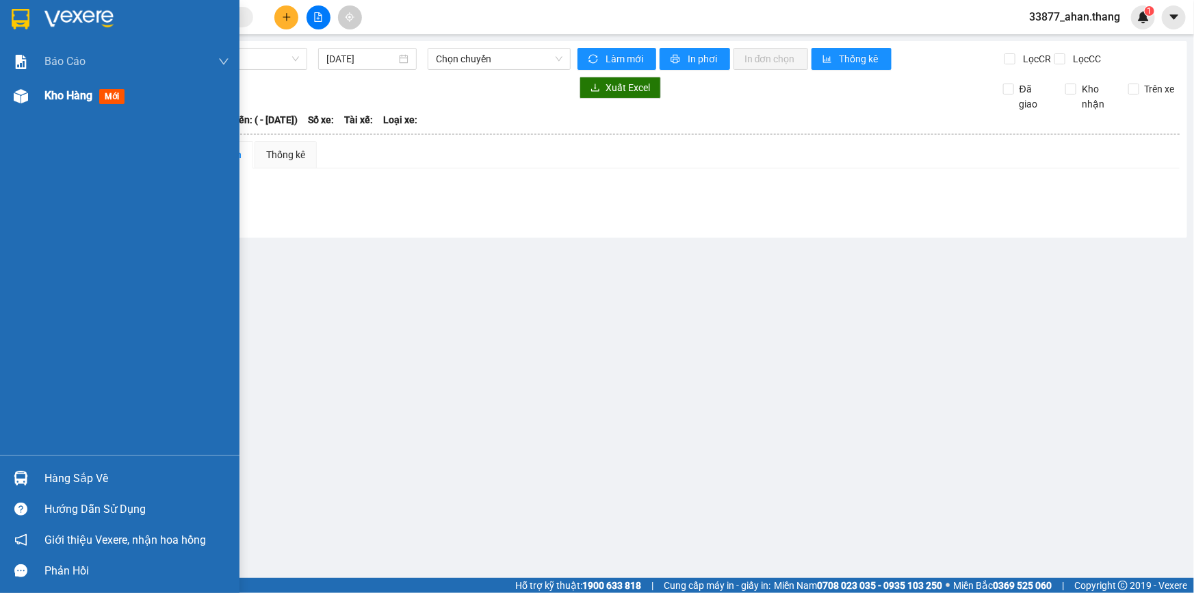
click at [18, 85] on div at bounding box center [21, 96] width 24 height 24
